Goal: Task Accomplishment & Management: Use online tool/utility

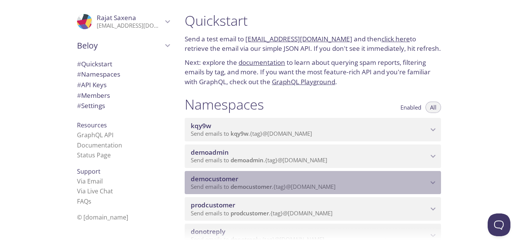
click at [246, 189] on span "democustomer" at bounding box center [251, 187] width 41 height 8
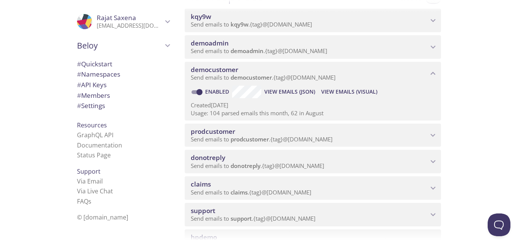
scroll to position [114, 0]
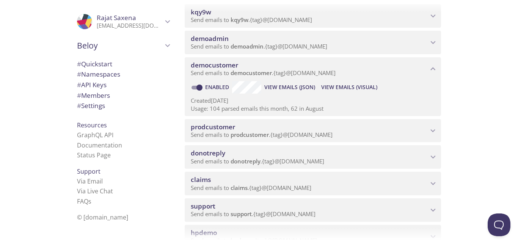
click at [346, 86] on span "View Emails (Visual)" at bounding box center [349, 87] width 56 height 9
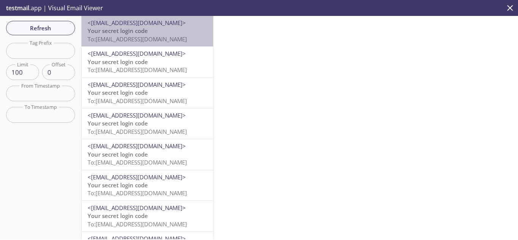
click at [157, 35] on span "To: [EMAIL_ADDRESS][DOMAIN_NAME]" at bounding box center [137, 39] width 99 height 8
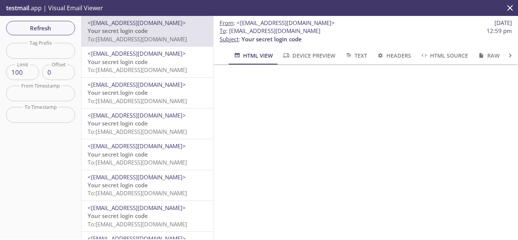
drag, startPoint x: 229, startPoint y: 32, endPoint x: 373, endPoint y: 29, distance: 143.8
click at [373, 29] on span "To : [EMAIL_ADDRESS][DOMAIN_NAME] 12:59 pm" at bounding box center [366, 31] width 292 height 8
copy span "[EMAIL_ADDRESS][DOMAIN_NAME]"
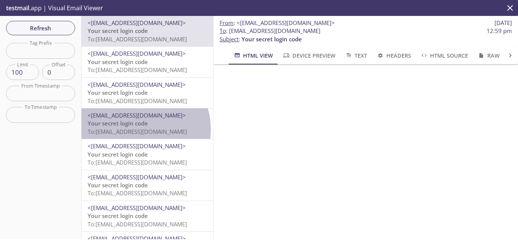
click at [136, 130] on span "To: [EMAIL_ADDRESS][DOMAIN_NAME]" at bounding box center [137, 132] width 99 height 8
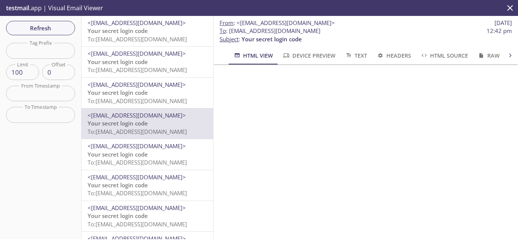
drag, startPoint x: 231, startPoint y: 30, endPoint x: 393, endPoint y: 30, distance: 162.3
click at [393, 30] on span "To : [EMAIL_ADDRESS][DOMAIN_NAME] 12:42 pm" at bounding box center [366, 31] width 292 height 8
copy span "[EMAIL_ADDRESS][DOMAIN_NAME]"
click at [29, 34] on button "Refresh" at bounding box center [40, 28] width 69 height 14
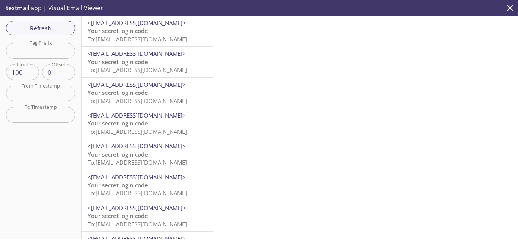
click at [144, 39] on span "To: [EMAIL_ADDRESS][DOMAIN_NAME]" at bounding box center [137, 39] width 99 height 8
